Goal: Information Seeking & Learning: Learn about a topic

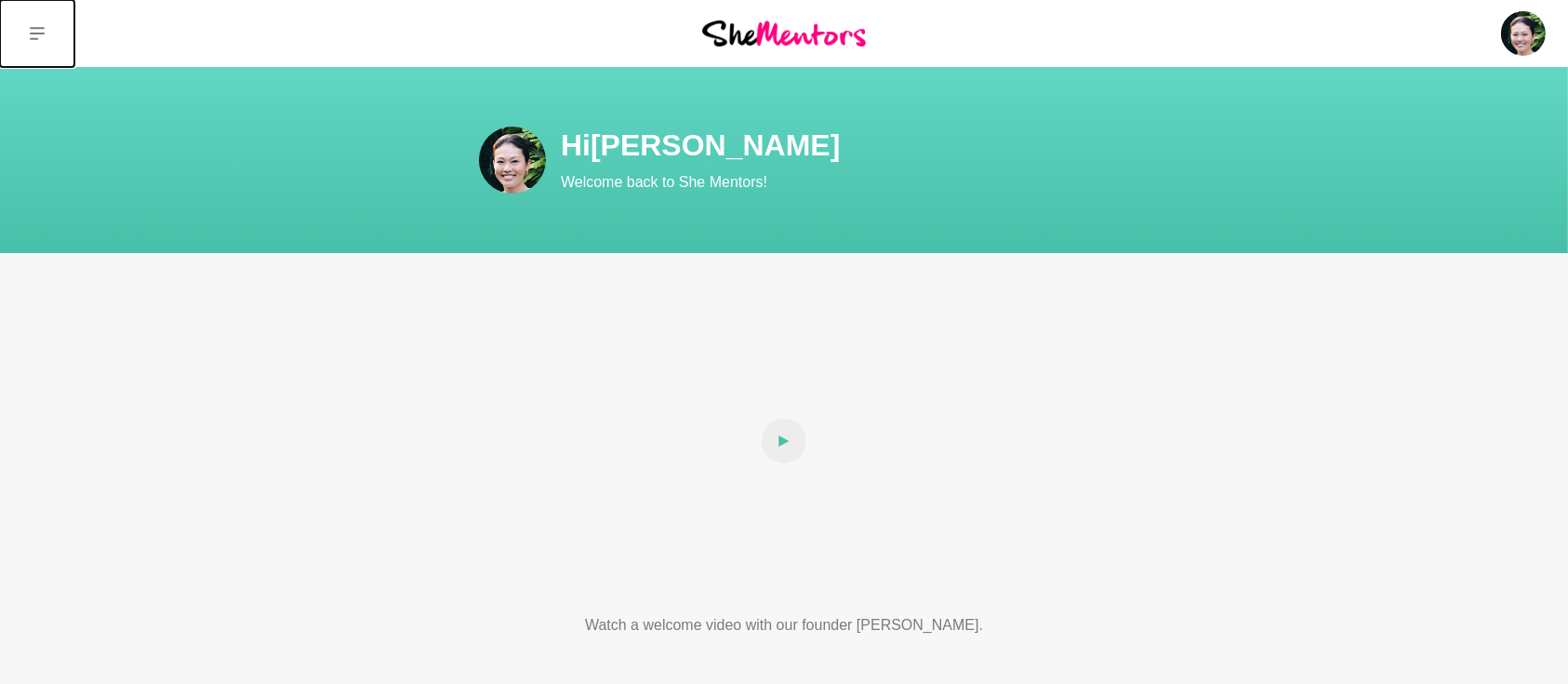
click at [39, 39] on icon at bounding box center [37, 33] width 14 height 14
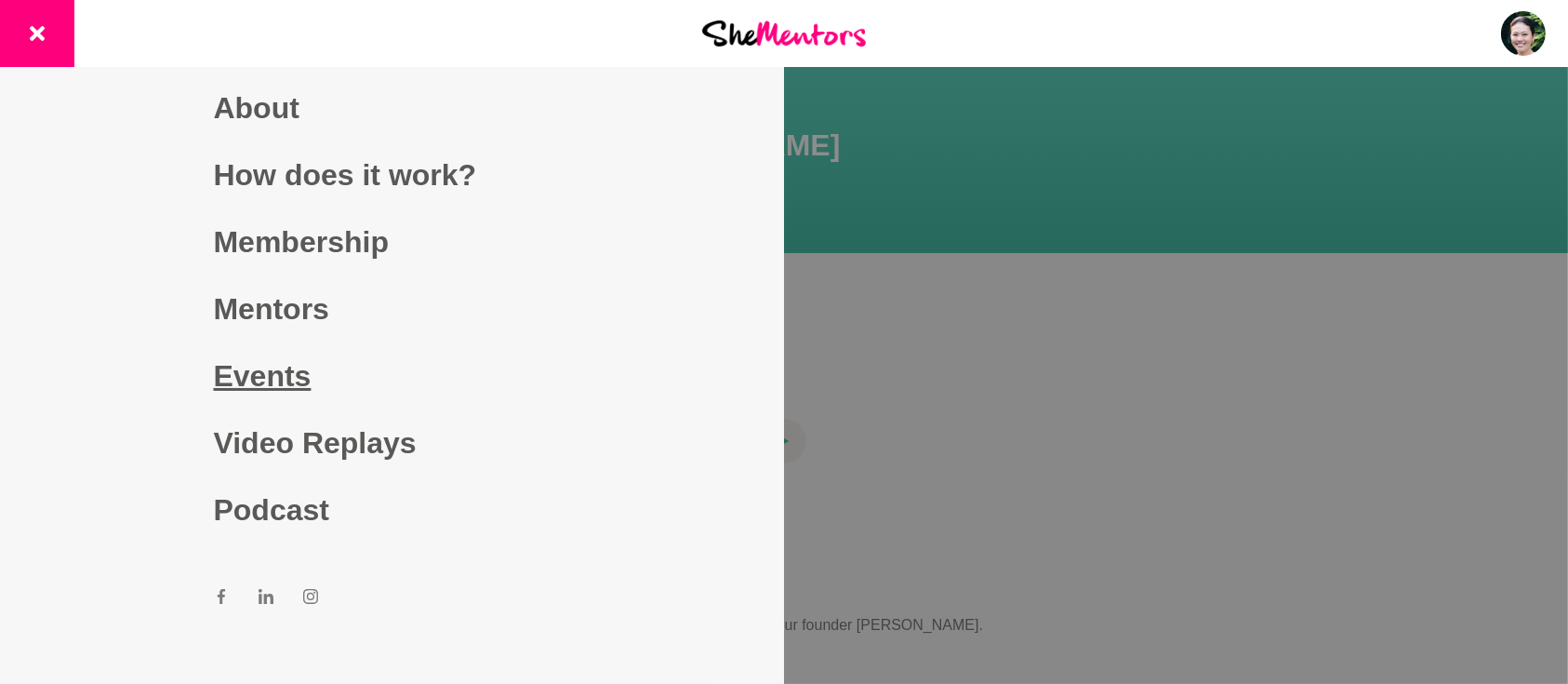
click at [266, 365] on link "Events" at bounding box center [393, 375] width 357 height 67
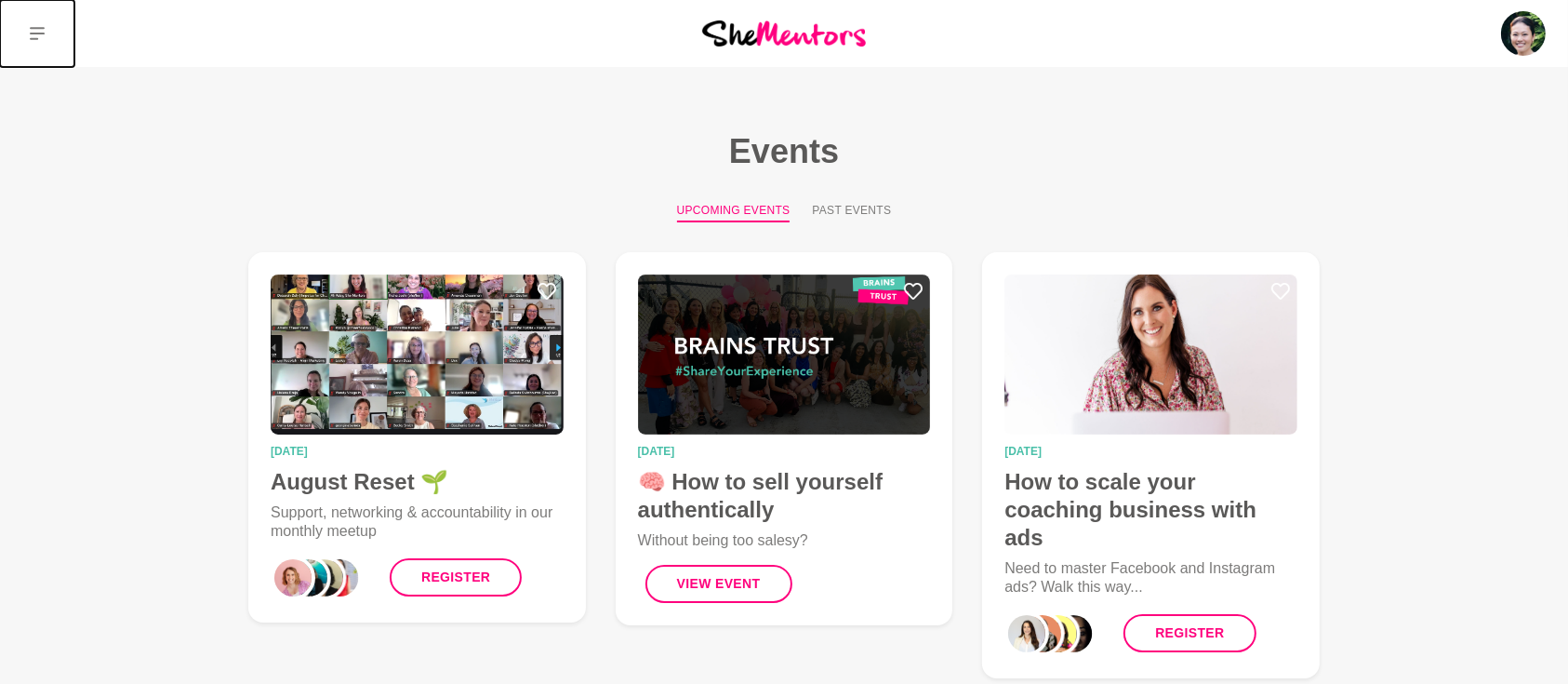
click at [36, 29] on icon at bounding box center [37, 33] width 14 height 14
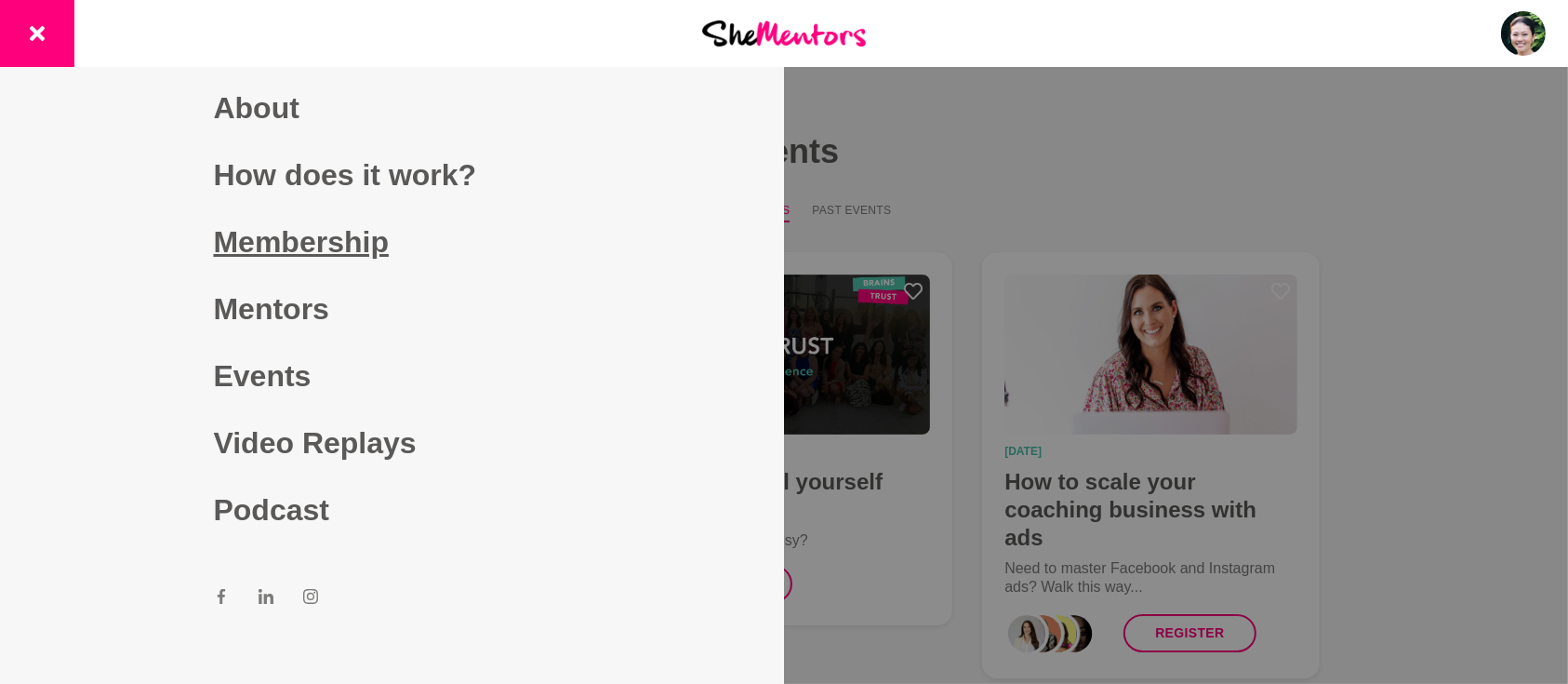
click at [306, 255] on link "Membership" at bounding box center [393, 242] width 357 height 67
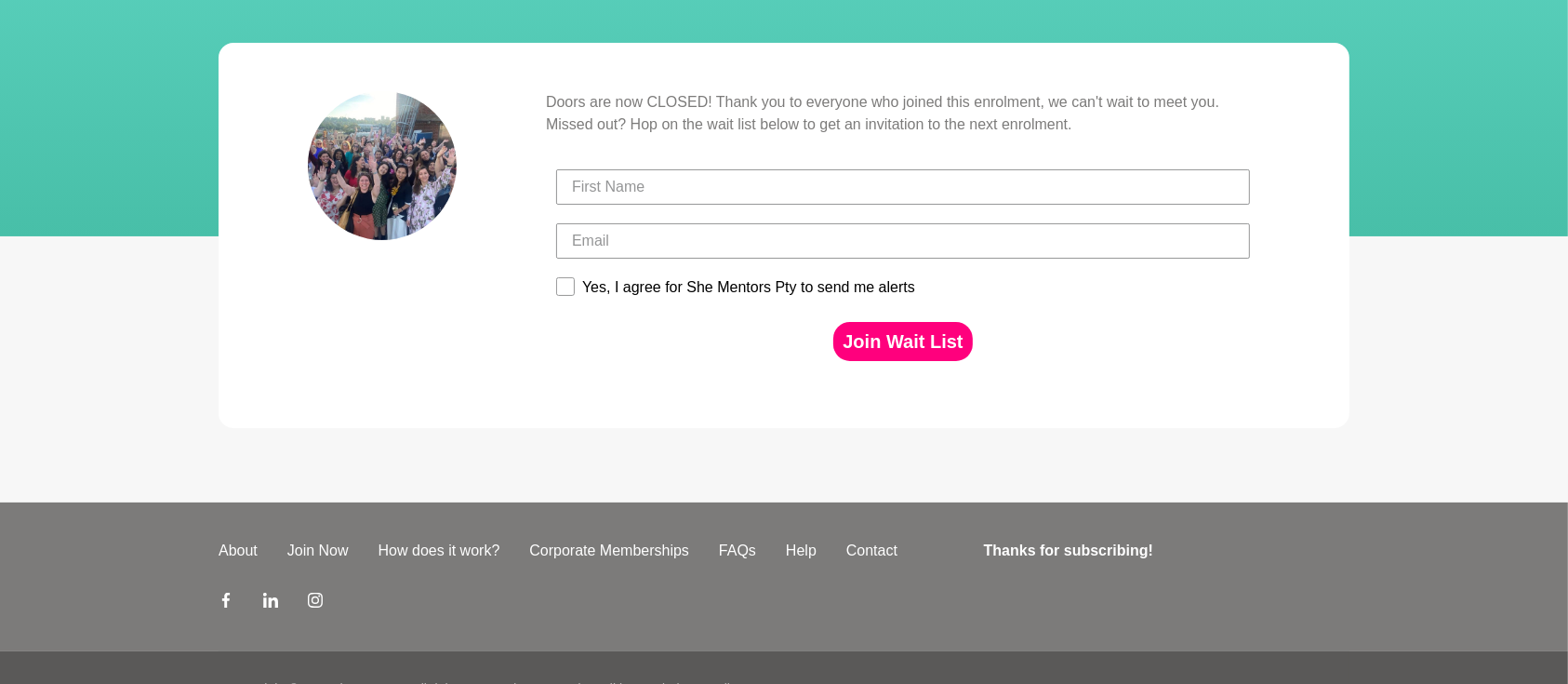
scroll to position [277, 0]
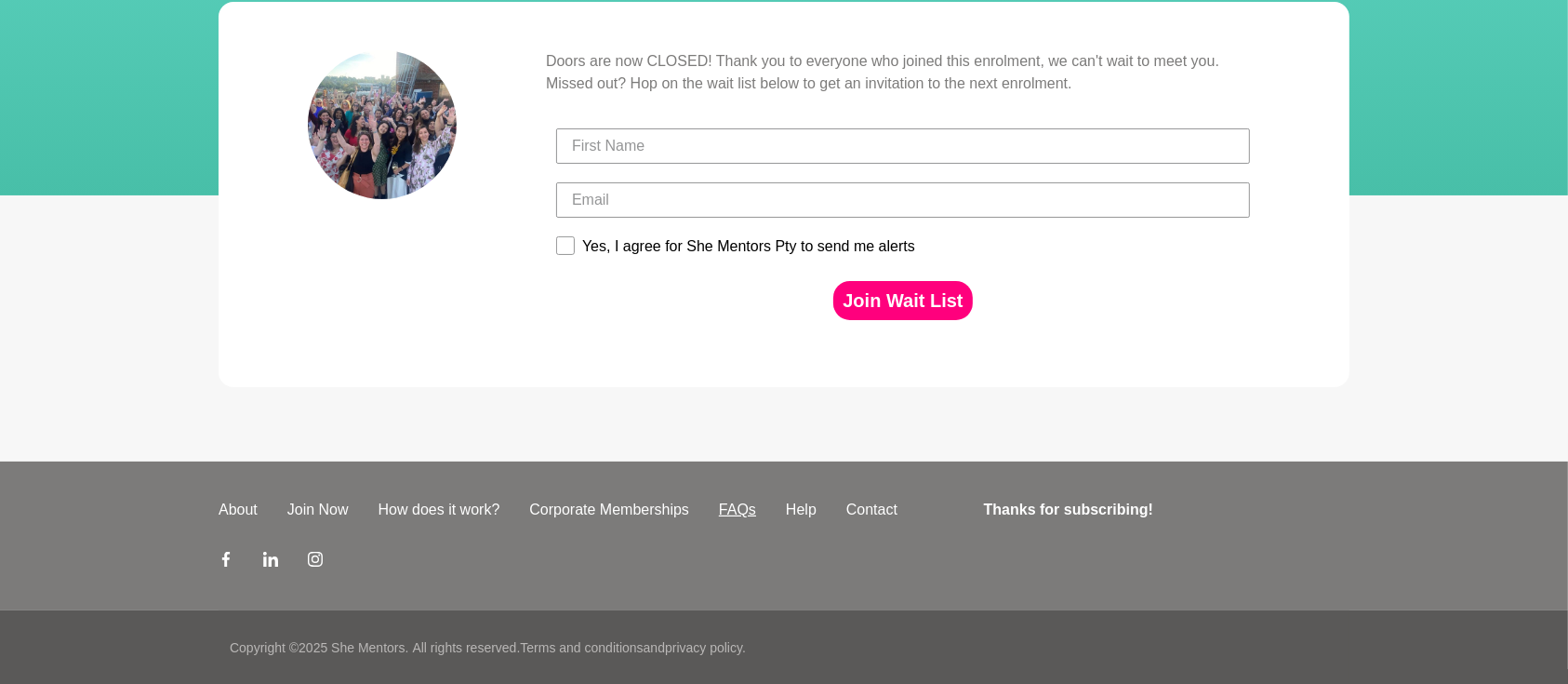
click at [742, 510] on link "FAQs" at bounding box center [737, 509] width 67 height 22
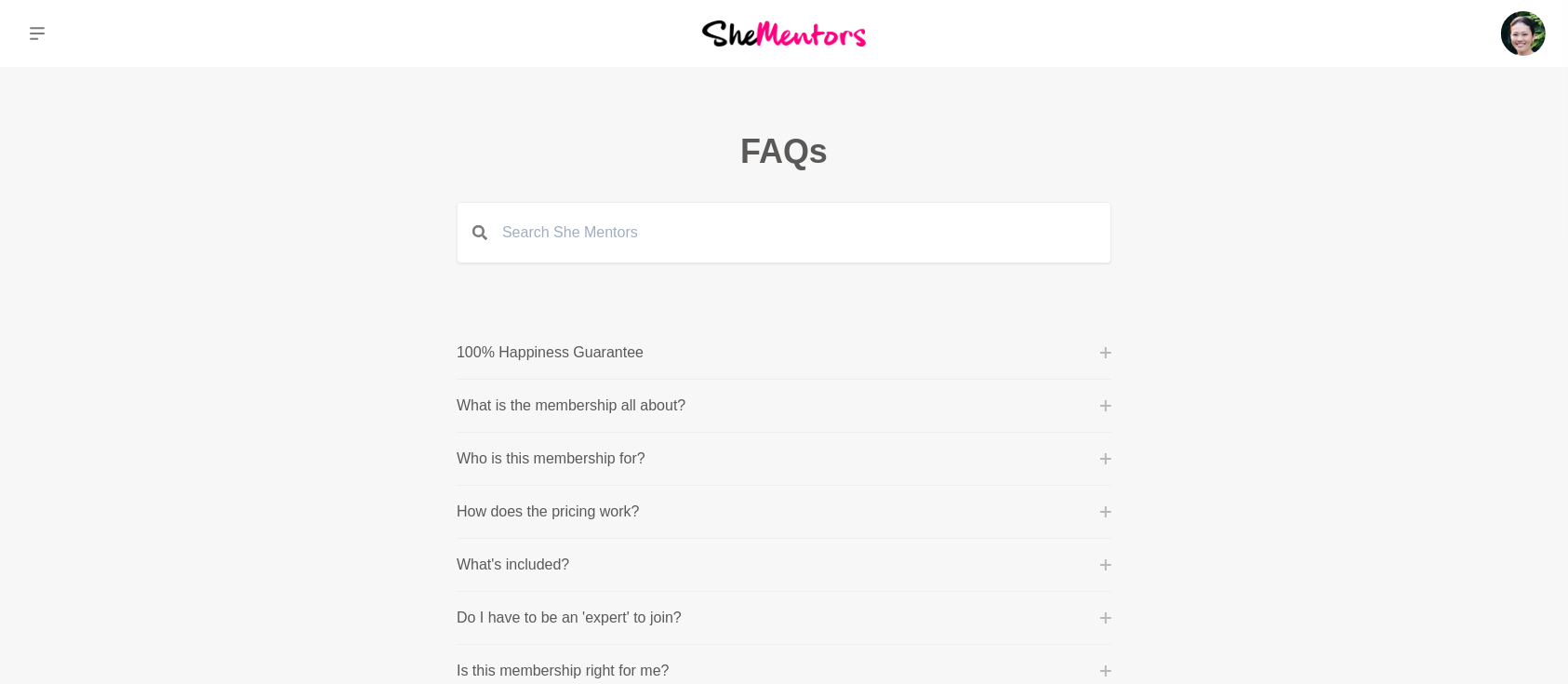
click at [641, 508] on button "How does the pricing work?" at bounding box center [784, 511] width 655 height 22
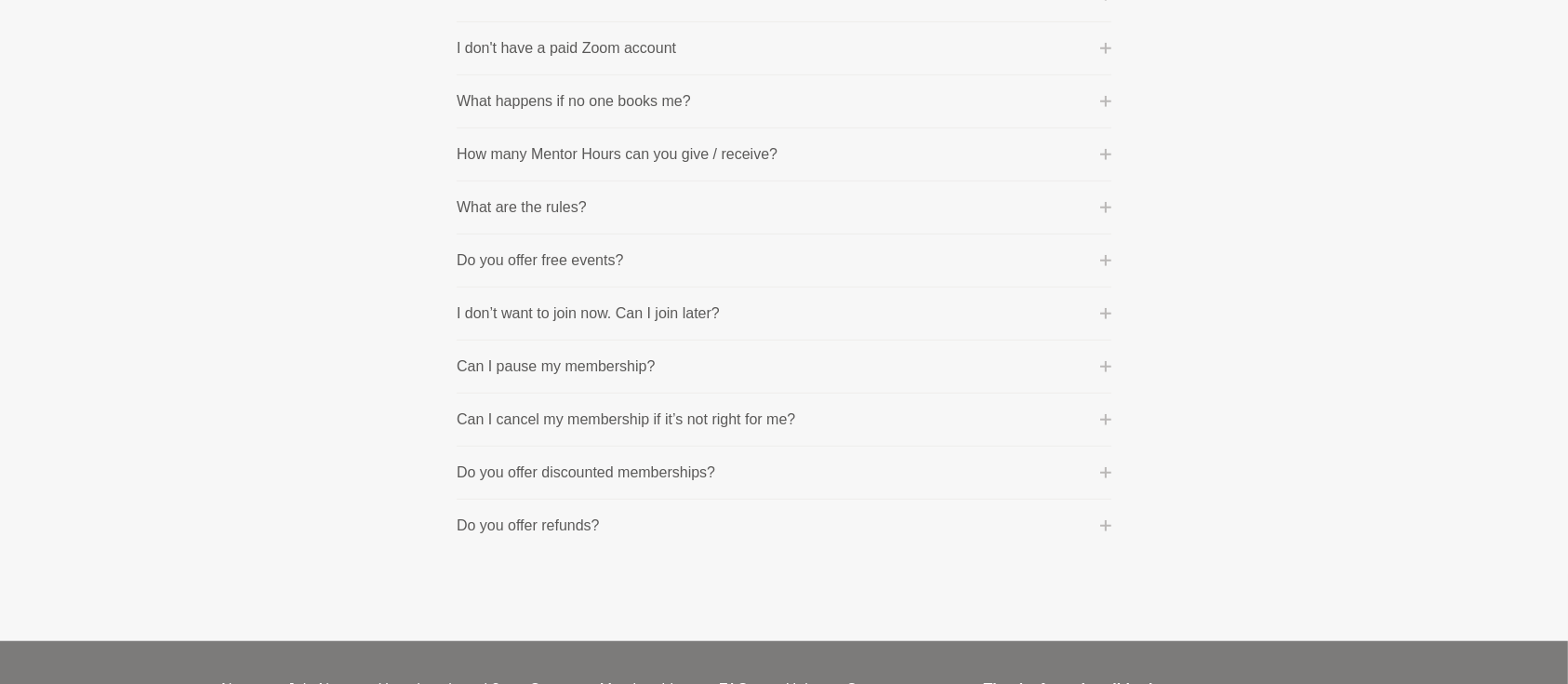
scroll to position [1323, 0]
